Goal: Task Accomplishment & Management: Complete application form

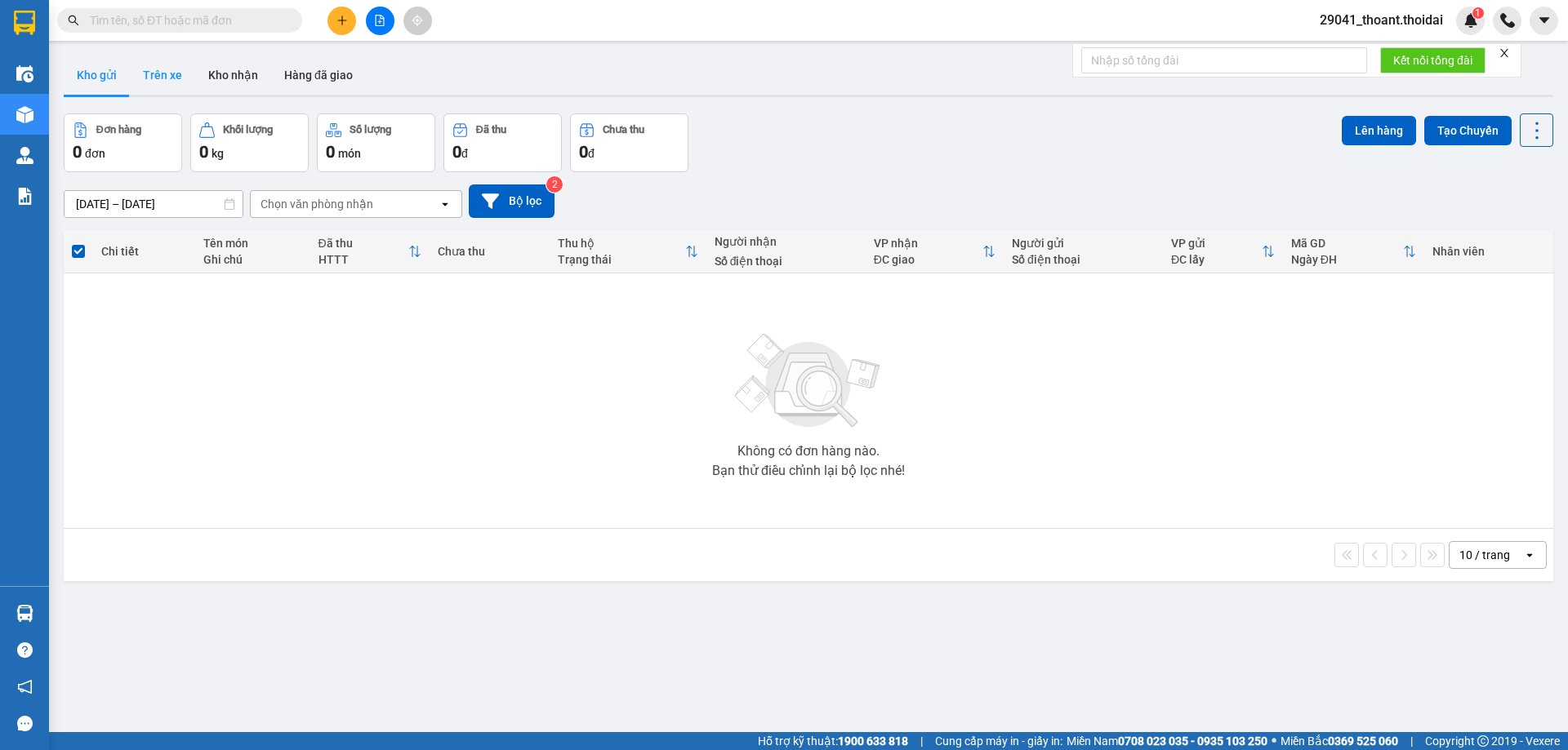
click at [171, 74] on button "Trên xe" at bounding box center [162, 75] width 65 height 39
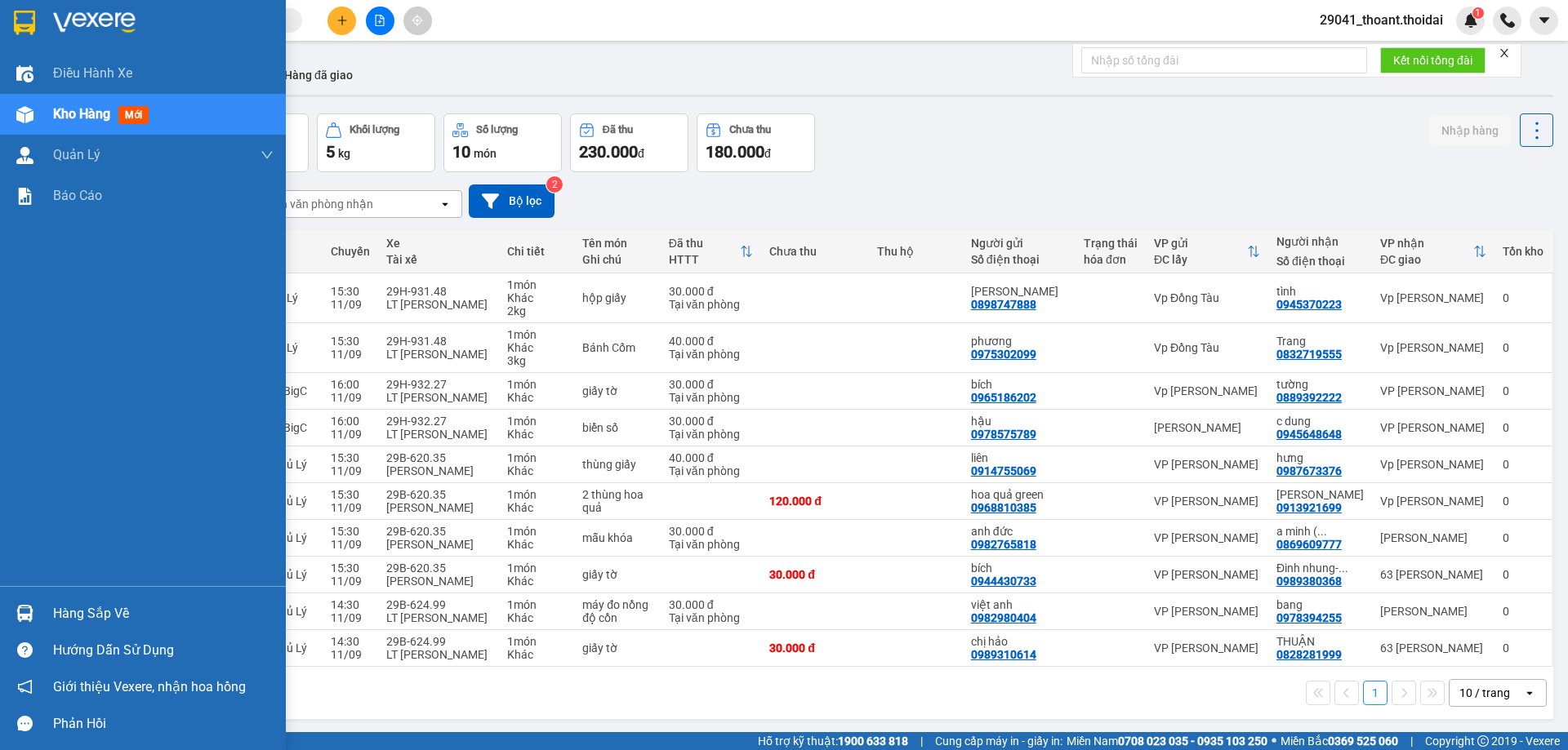
click at [48, 612] on div "Hàng sắp về" at bounding box center [143, 613] width 286 height 36
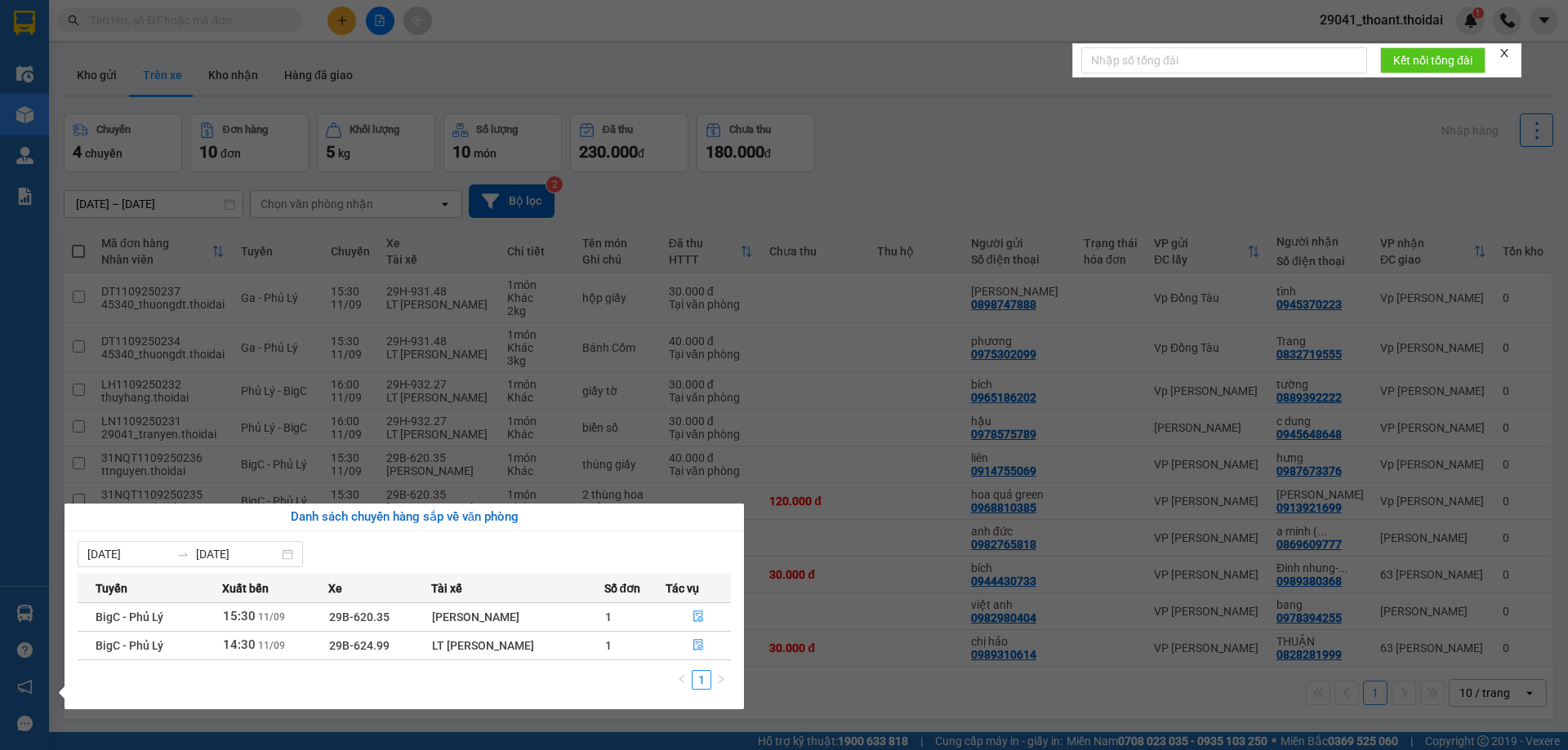
click at [219, 92] on section "Kết quả tìm kiếm ( 0 ) Bộ lọc No Data 29041_thoant.thoidai 1 Điều hành xe Kho h…" at bounding box center [784, 375] width 1568 height 750
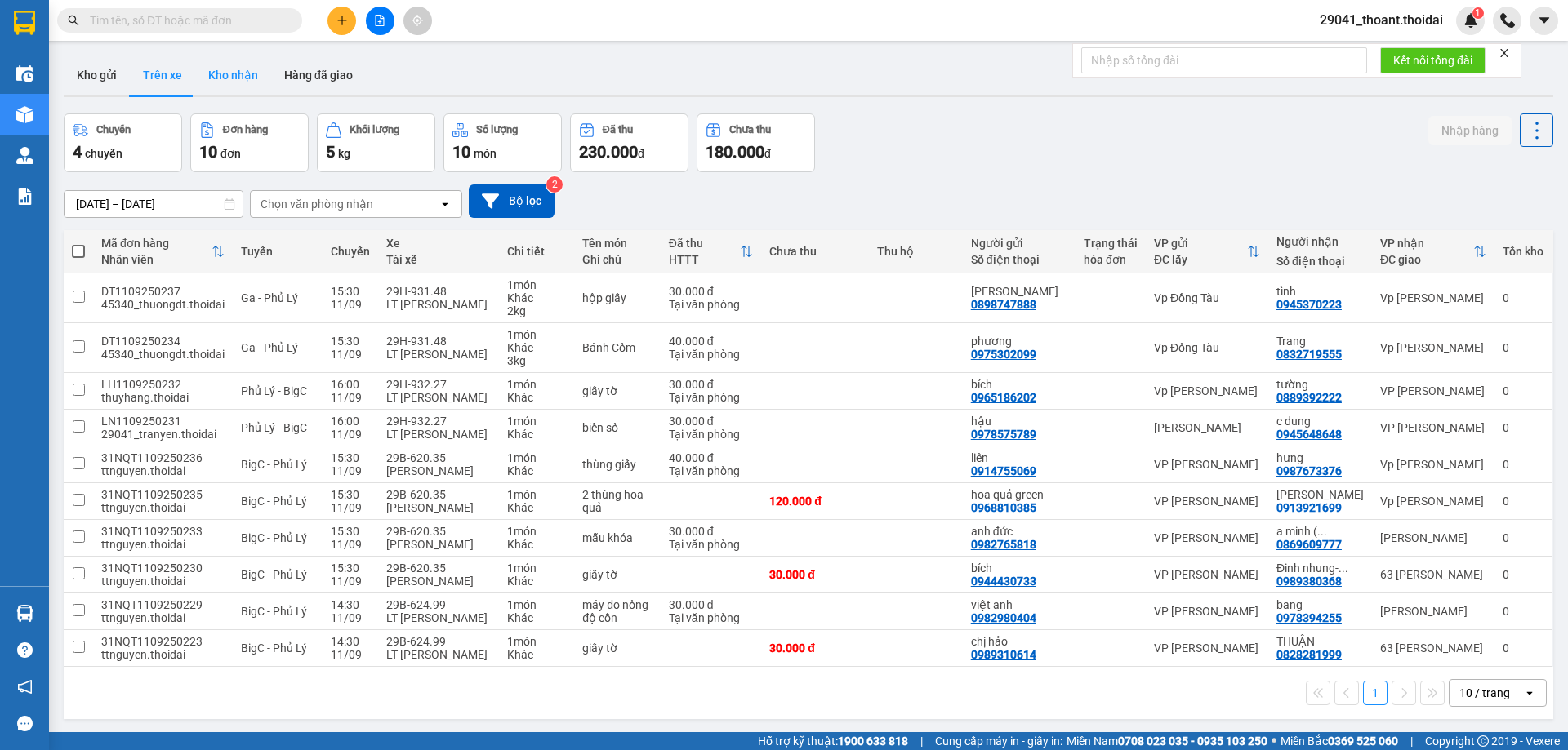
click at [234, 77] on button "Kho nhận" at bounding box center [233, 75] width 76 height 39
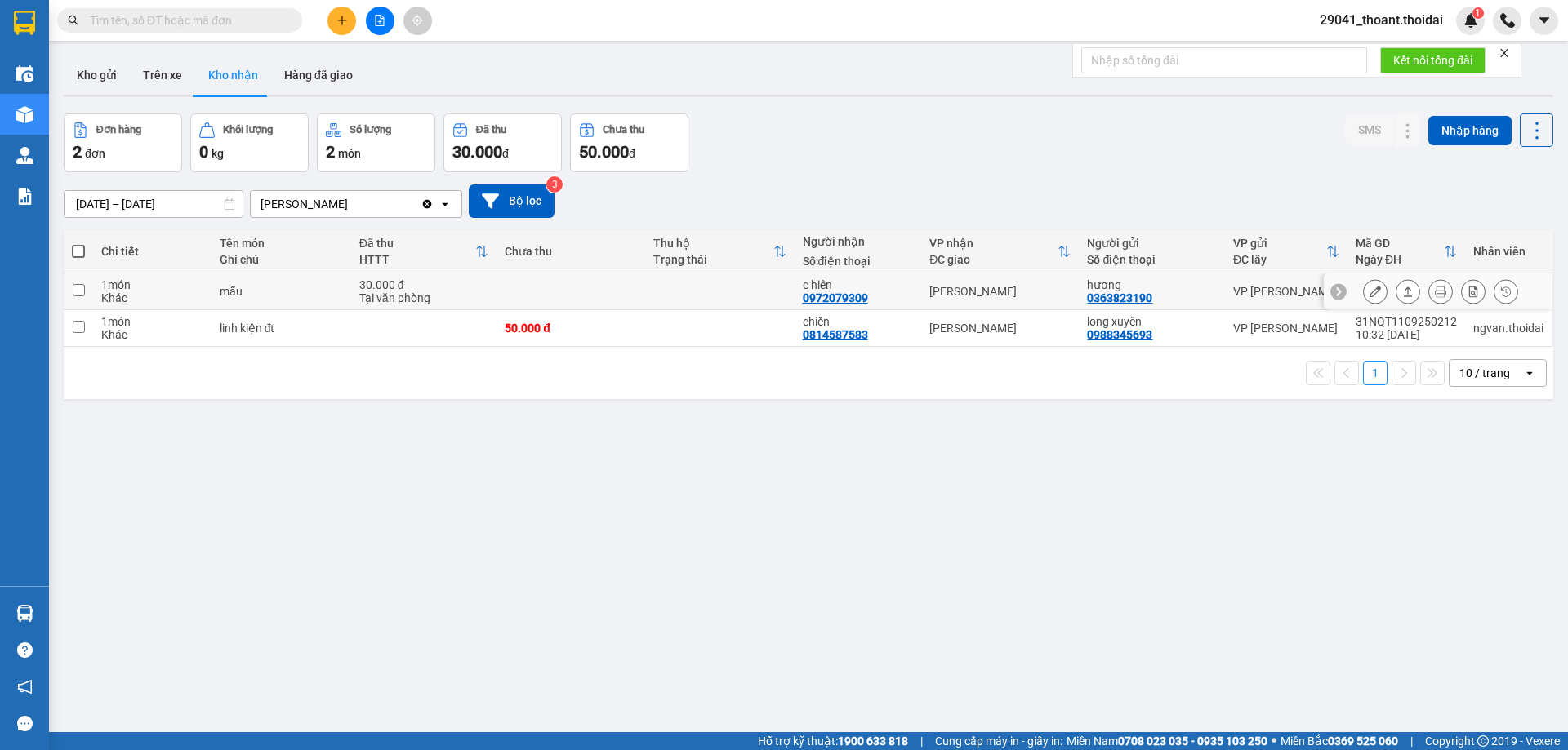
click at [323, 292] on div "mẫu" at bounding box center [280, 291] width 123 height 13
checkbox input "true"
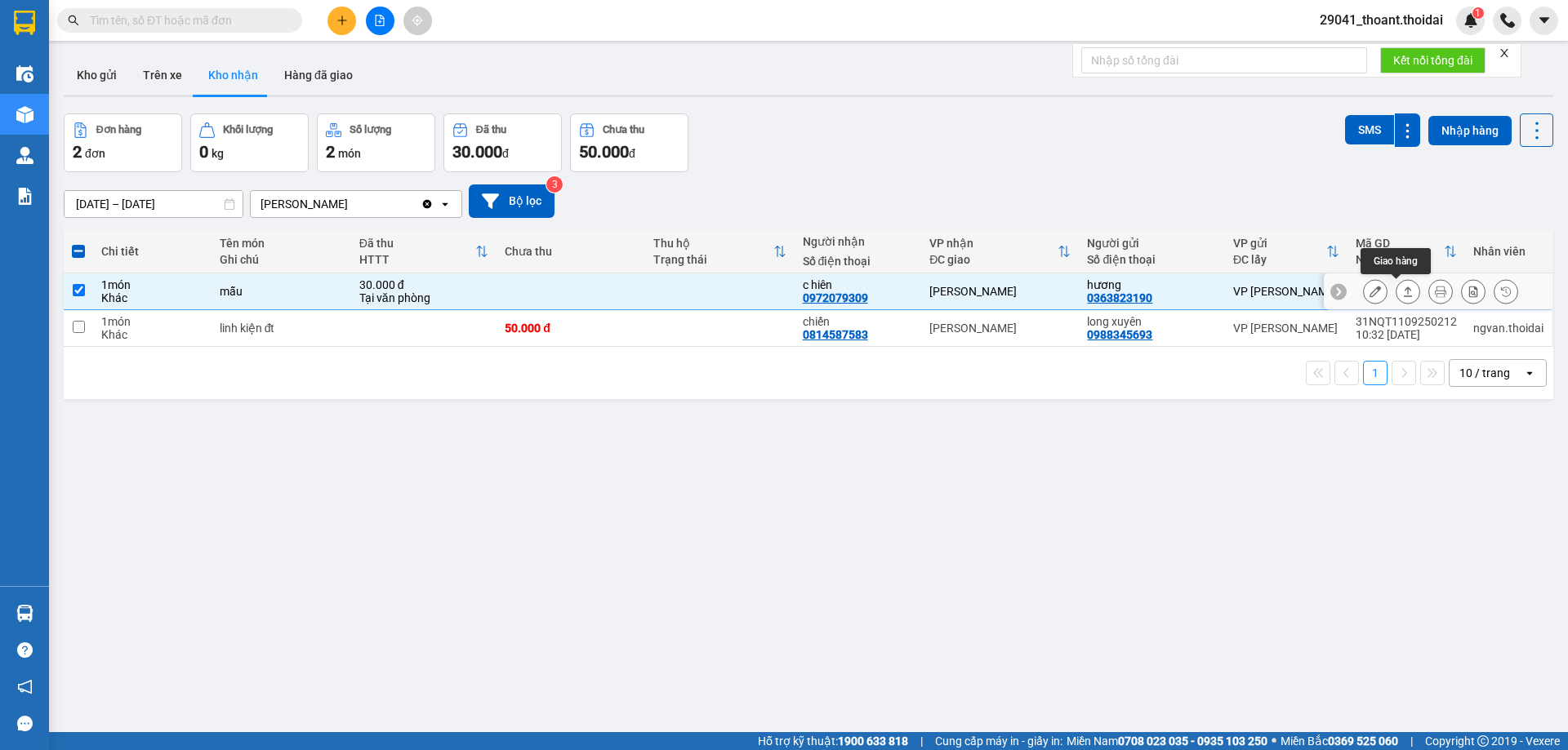
click at [1368, 295] on button at bounding box center [1374, 291] width 23 height 29
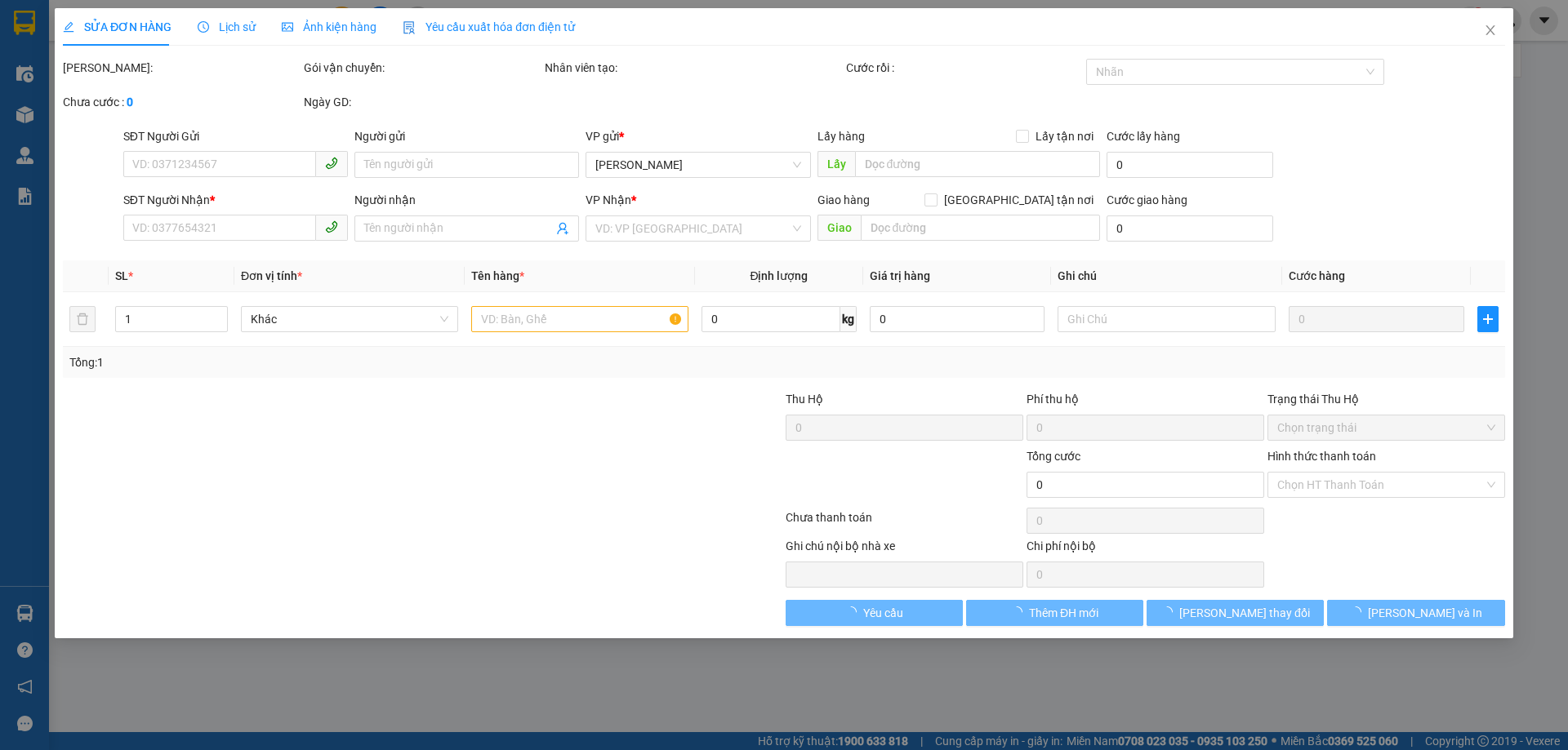
type input "0363823190"
type input "hương"
type input "0972079309"
type input "c hiên"
type input "30.000"
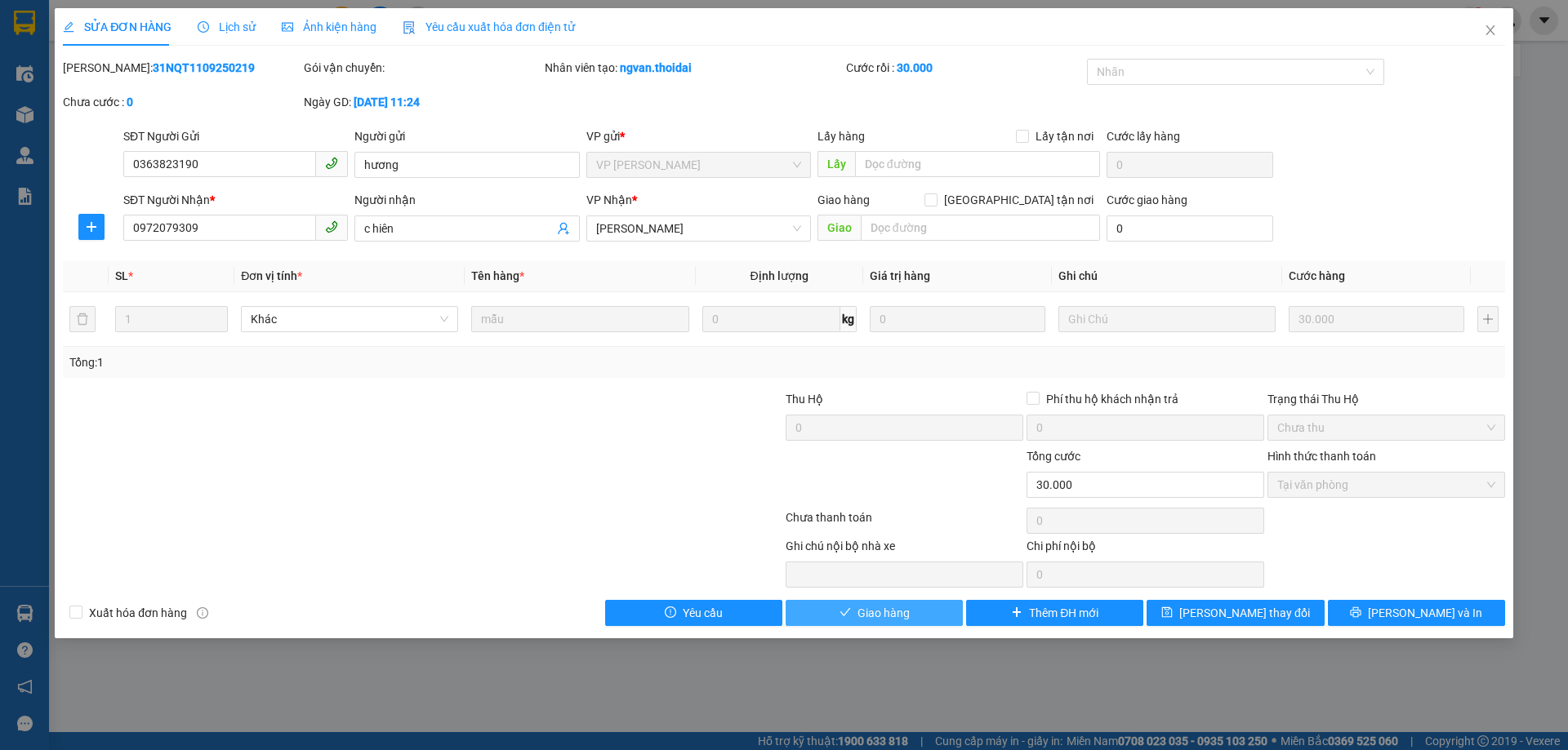
click at [893, 610] on span "Giao hàng" at bounding box center [883, 613] width 52 height 18
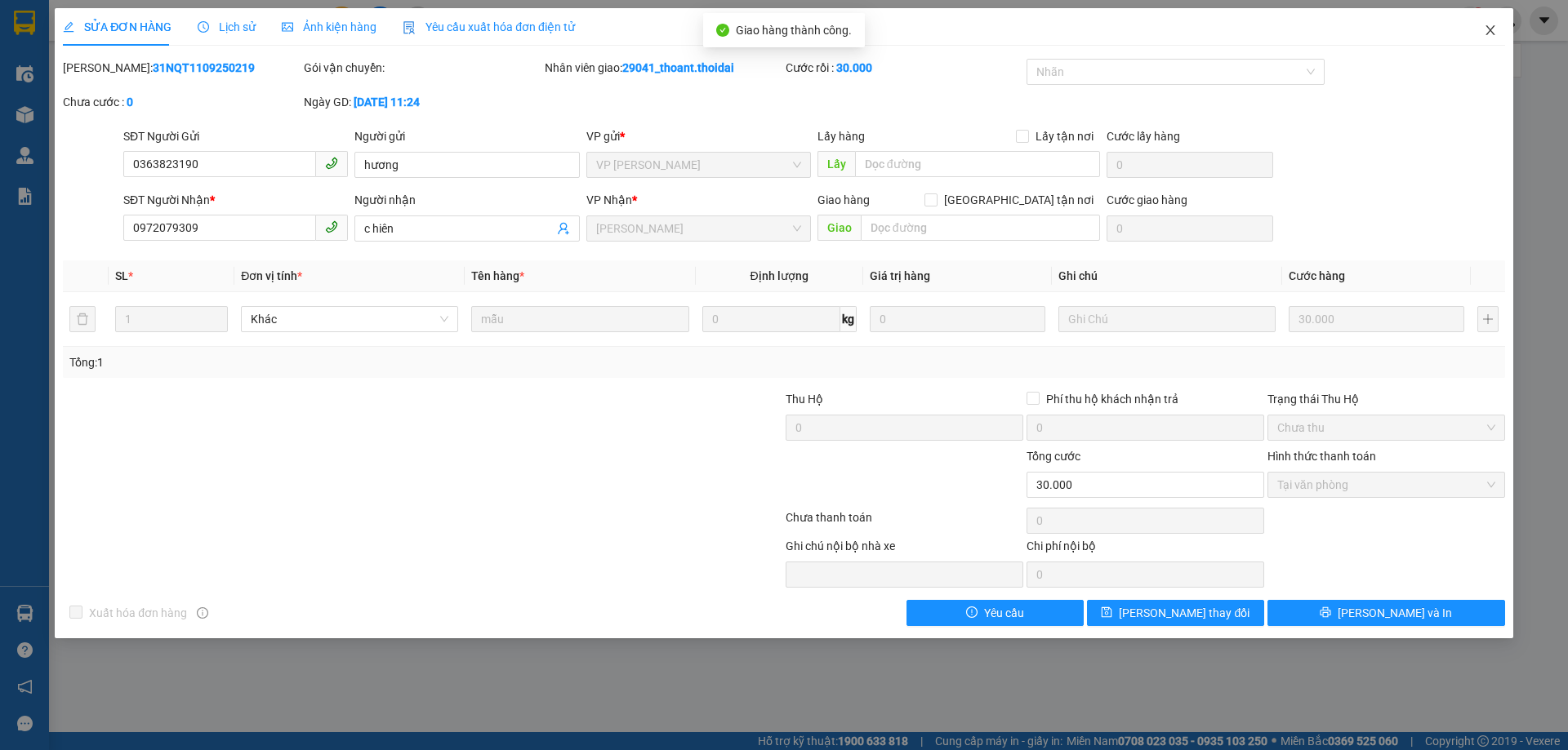
click at [1485, 30] on icon "close" at bounding box center [1489, 29] width 13 height 13
